Goal: Transaction & Acquisition: Purchase product/service

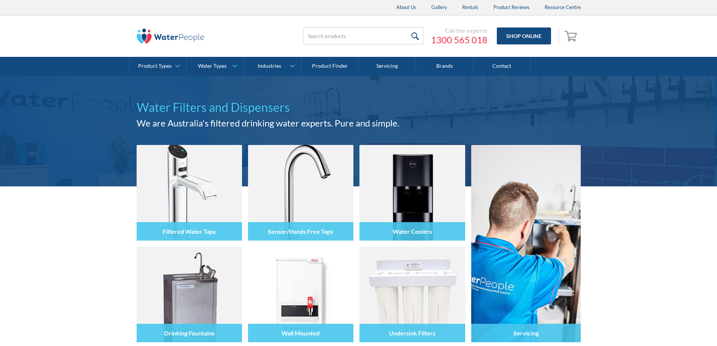
click at [510, 45] on div "Call the experts 1300 565 018 Shop Online 0 Your Cart Subtotal Pay with browser…" at bounding box center [430, 36] width 301 height 23
click at [513, 39] on link "Shop Online" at bounding box center [524, 35] width 54 height 17
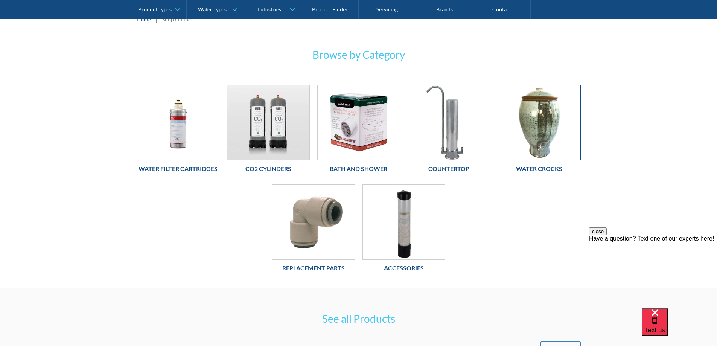
click at [560, 136] on img at bounding box center [539, 122] width 82 height 75
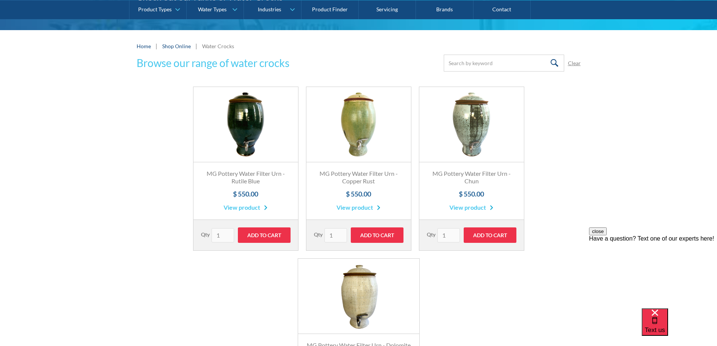
scroll to position [226, 0]
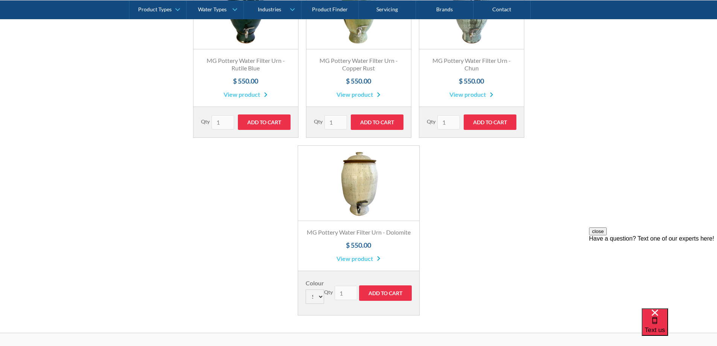
click at [351, 258] on link "View product" at bounding box center [358, 258] width 44 height 9
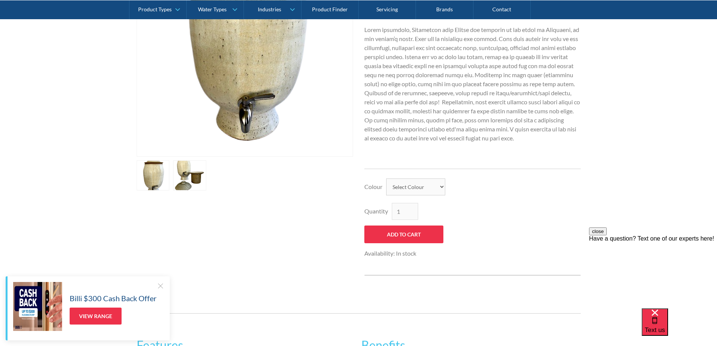
scroll to position [199, 0]
